Goal: Task Accomplishment & Management: Use online tool/utility

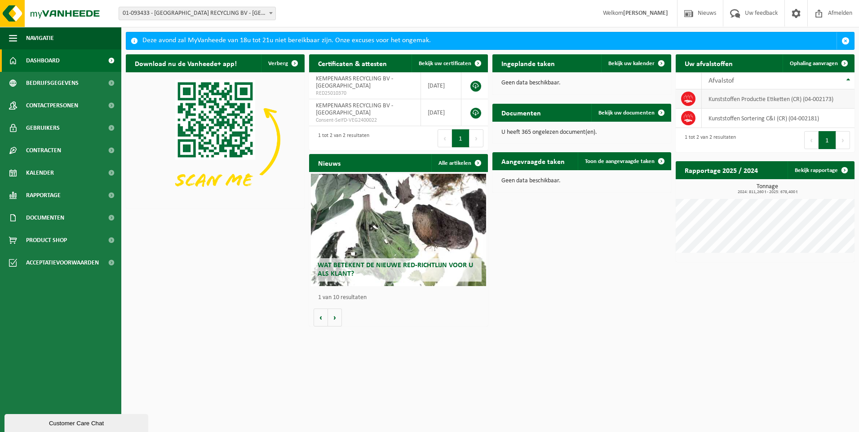
click at [732, 100] on td "Kunststoffen Productie Etiketten (CR) (04-002173)" at bounding box center [778, 98] width 153 height 19
click at [694, 98] on span at bounding box center [688, 99] width 14 height 14
click at [810, 65] on span "Ophaling aanvragen" at bounding box center [814, 64] width 48 height 6
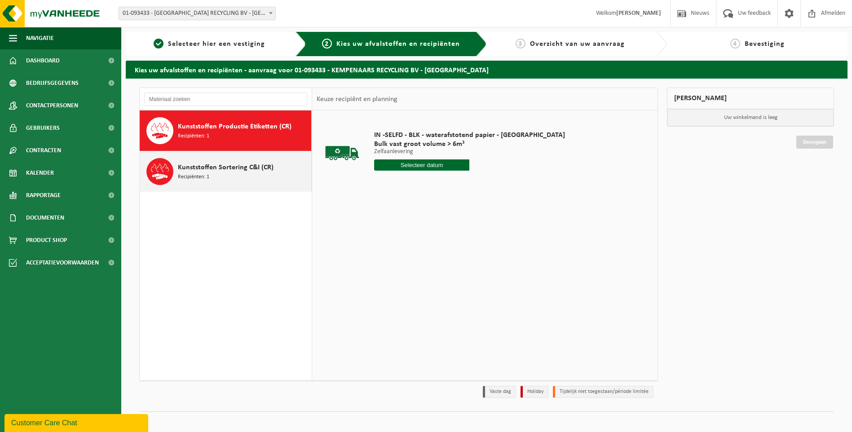
click at [222, 174] on div "Kunststoffen Sortering C&I (CR) Recipiënten: 1" at bounding box center [243, 171] width 131 height 27
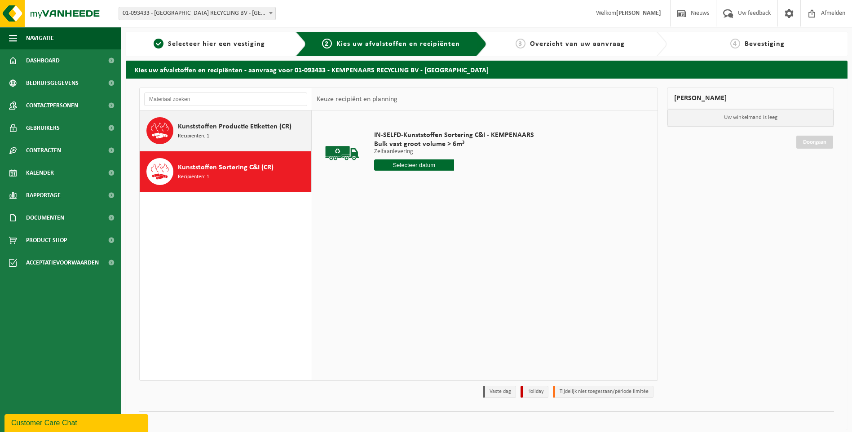
click at [238, 135] on div "Kunststoffen Productie Etiketten (CR) Recipiënten: 1" at bounding box center [243, 130] width 131 height 27
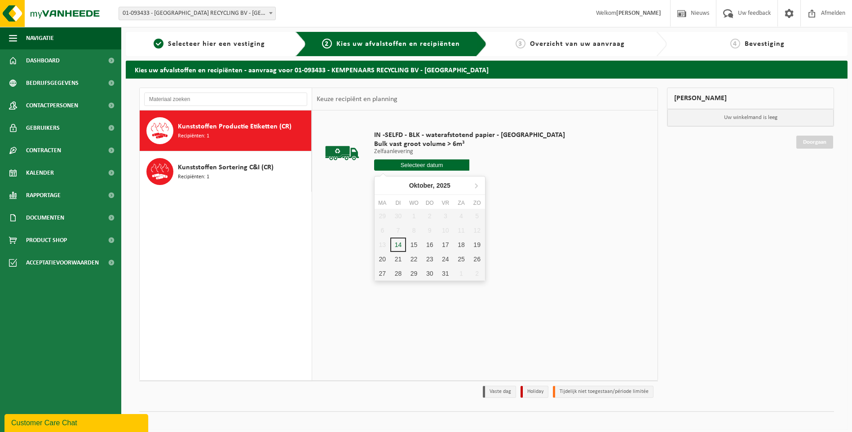
click at [439, 161] on input "text" at bounding box center [422, 164] width 96 height 11
click at [427, 246] on div "16" at bounding box center [430, 245] width 16 height 14
type input "Van [DATE]"
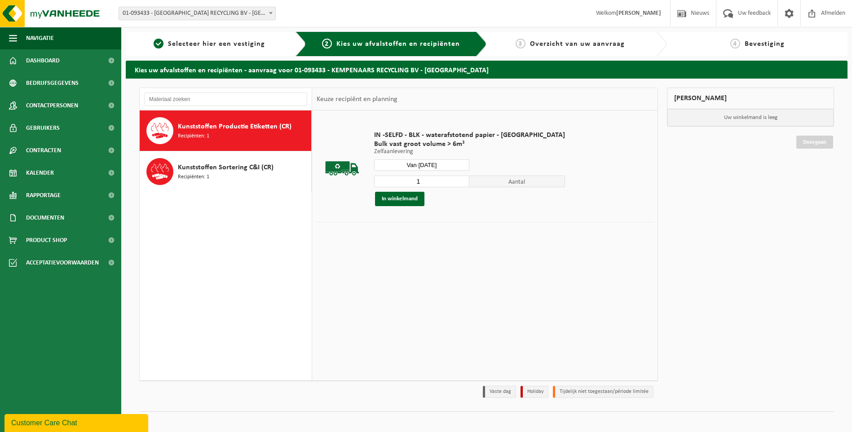
click at [533, 238] on td at bounding box center [485, 231] width 336 height 18
click at [415, 203] on button "In winkelmand" at bounding box center [399, 199] width 49 height 14
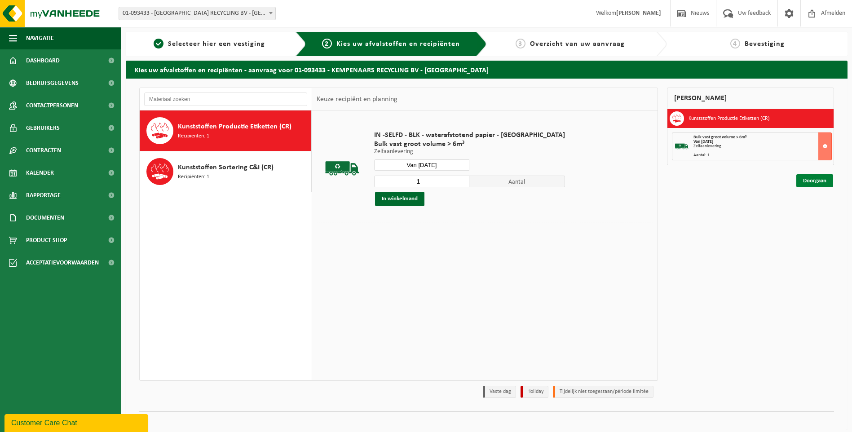
click at [827, 180] on link "Doorgaan" at bounding box center [814, 180] width 37 height 13
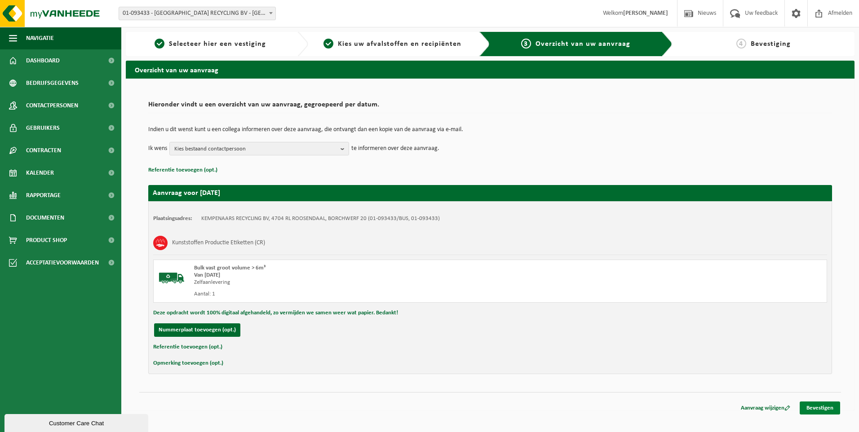
click at [830, 407] on link "Bevestigen" at bounding box center [820, 408] width 40 height 13
